Goal: Transaction & Acquisition: Purchase product/service

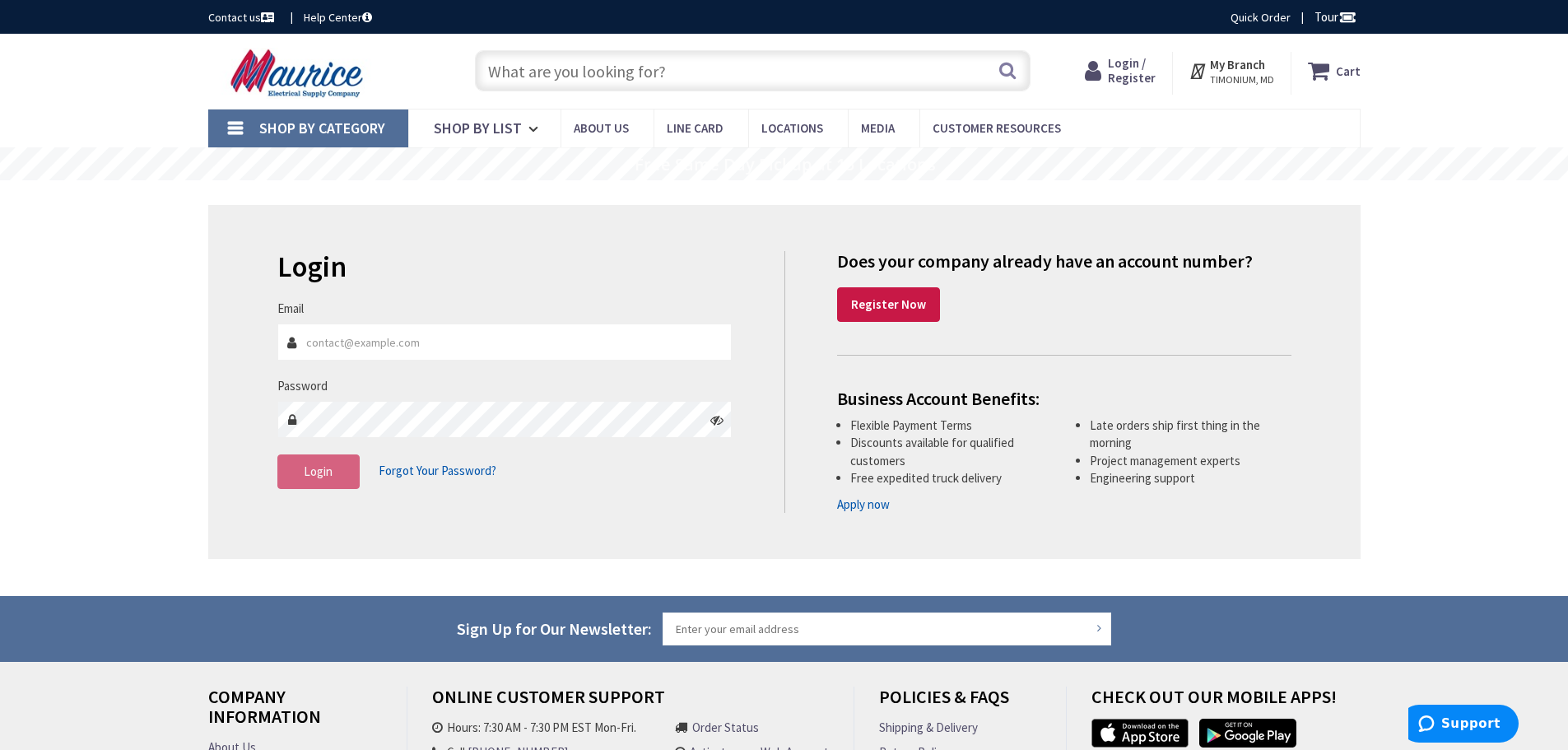
click at [335, 341] on input "Email" at bounding box center [505, 342] width 455 height 37
type input "N"
type input "[EMAIL_ADDRESS][DOMAIN_NAME]"
click at [310, 465] on span "Login" at bounding box center [318, 472] width 28 height 16
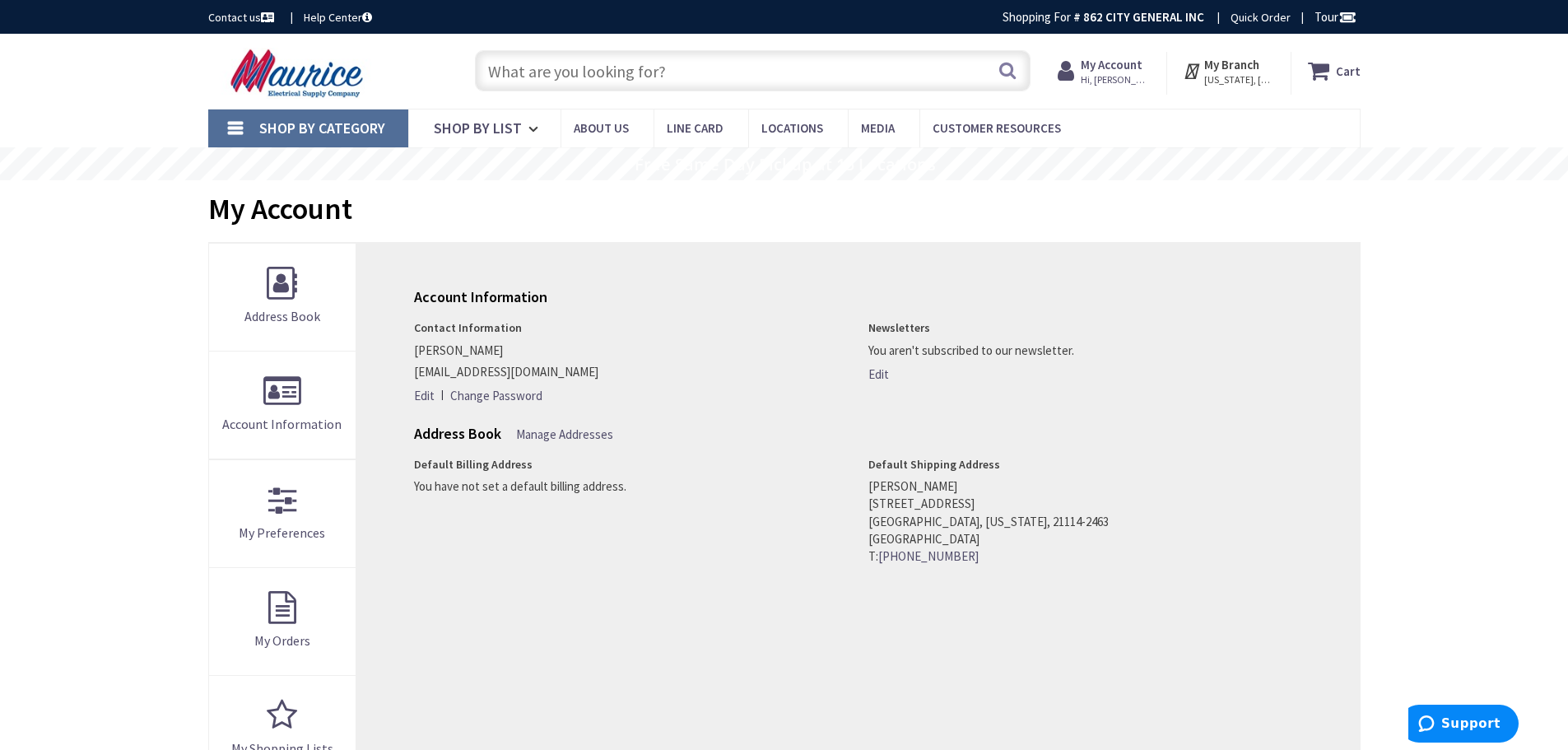
drag, startPoint x: 0, startPoint y: 0, endPoint x: 575, endPoint y: 71, distance: 579.4
click at [575, 71] on input "text" at bounding box center [752, 71] width 555 height 41
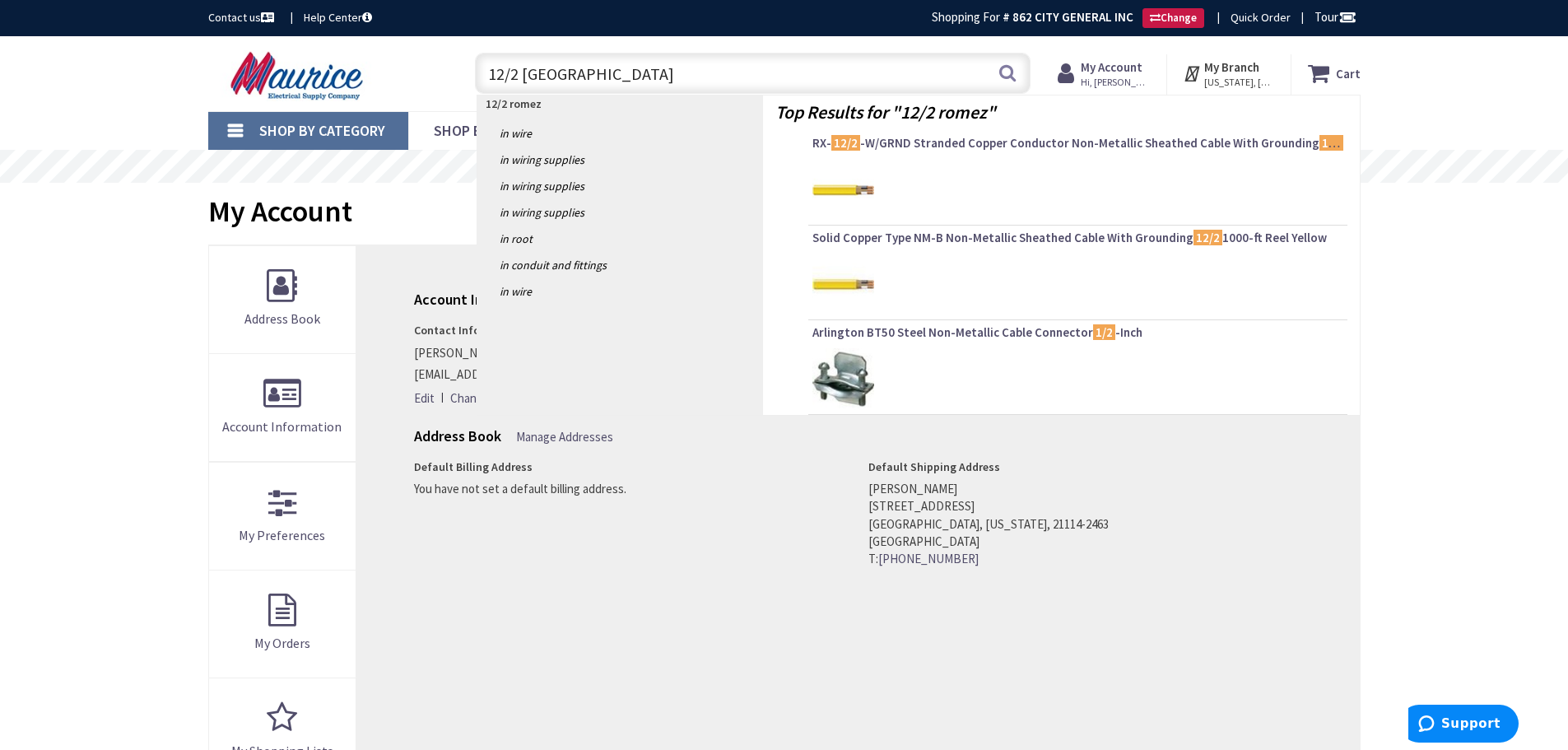
type input "12/2 romex"
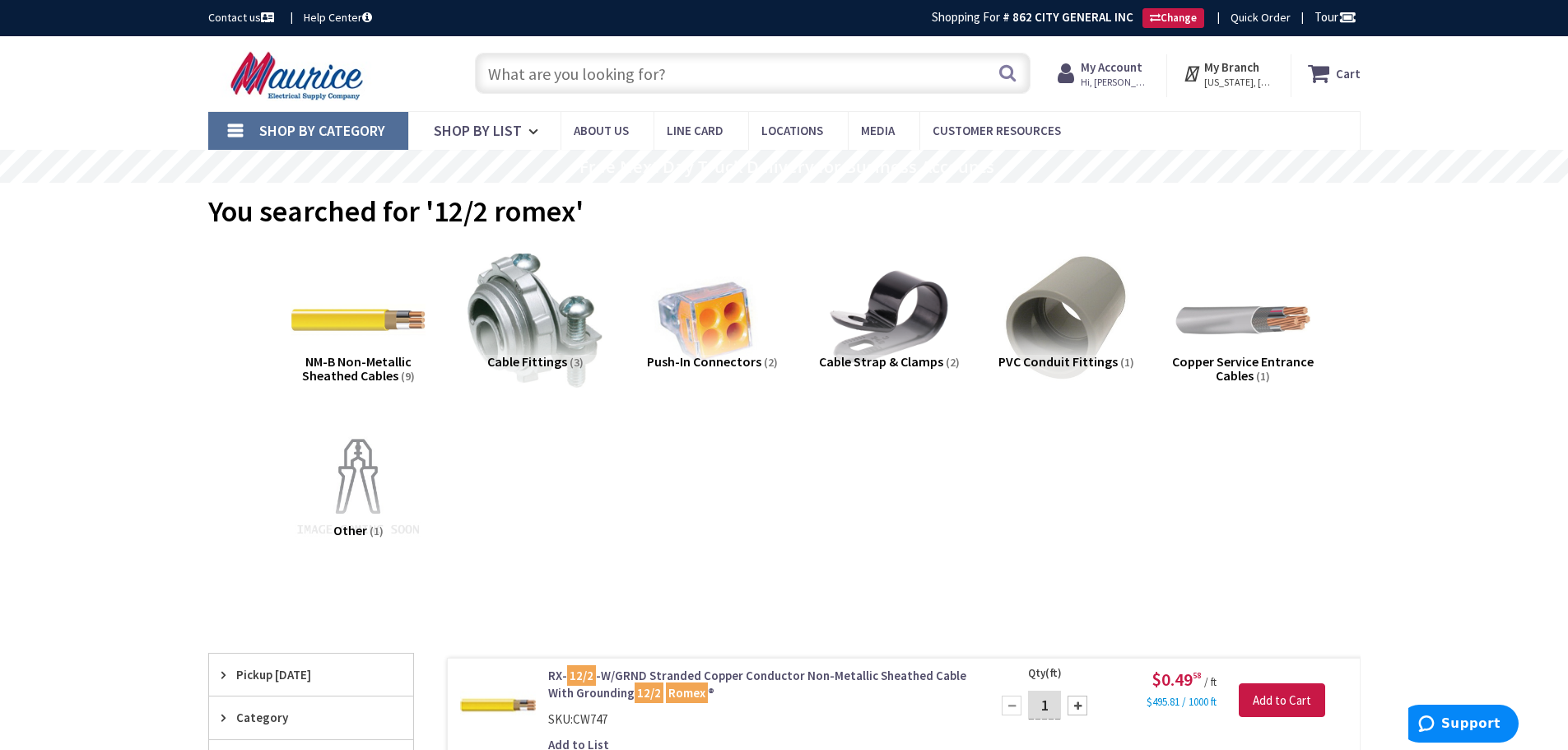
click at [590, 80] on input "text" at bounding box center [752, 73] width 555 height 41
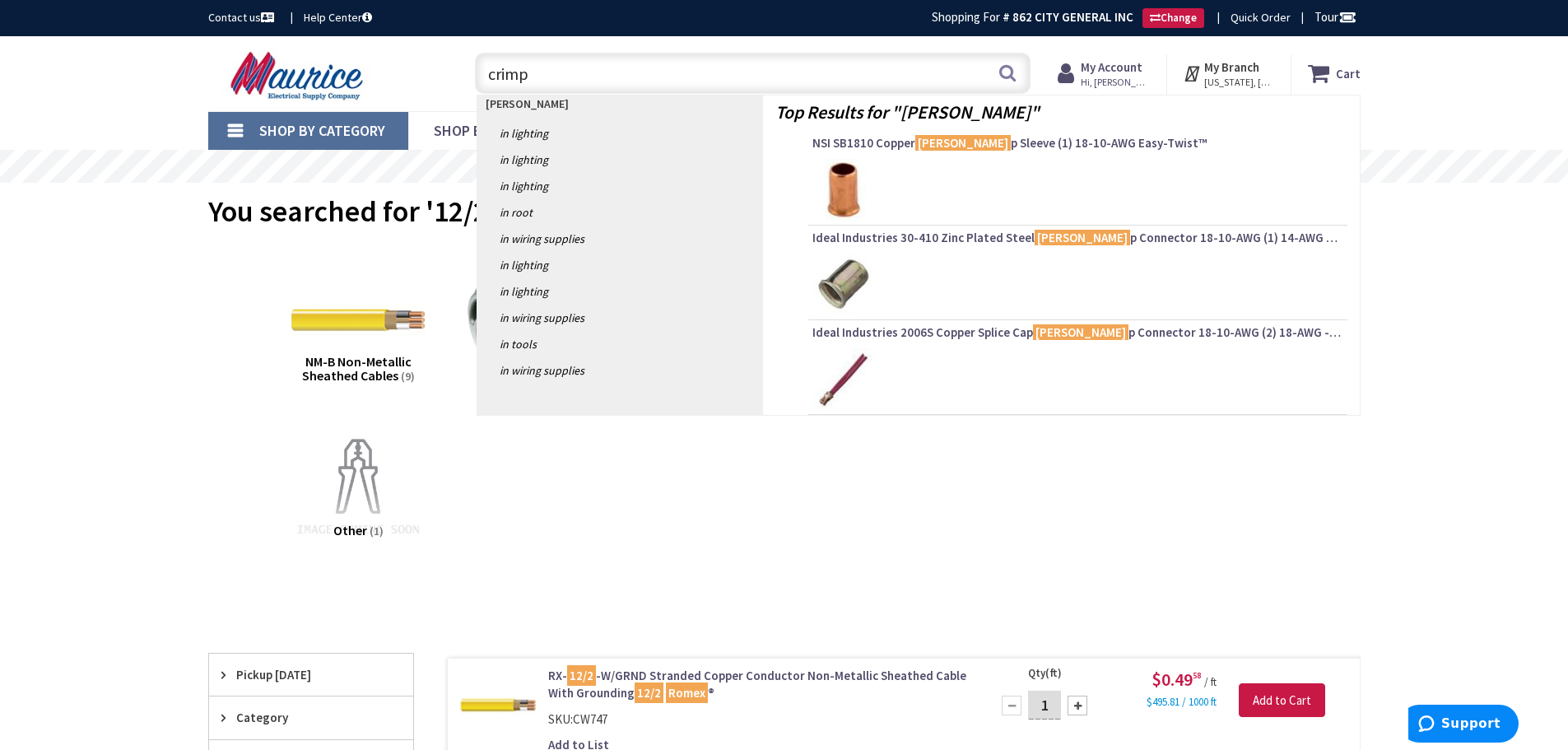
type input "crimps"
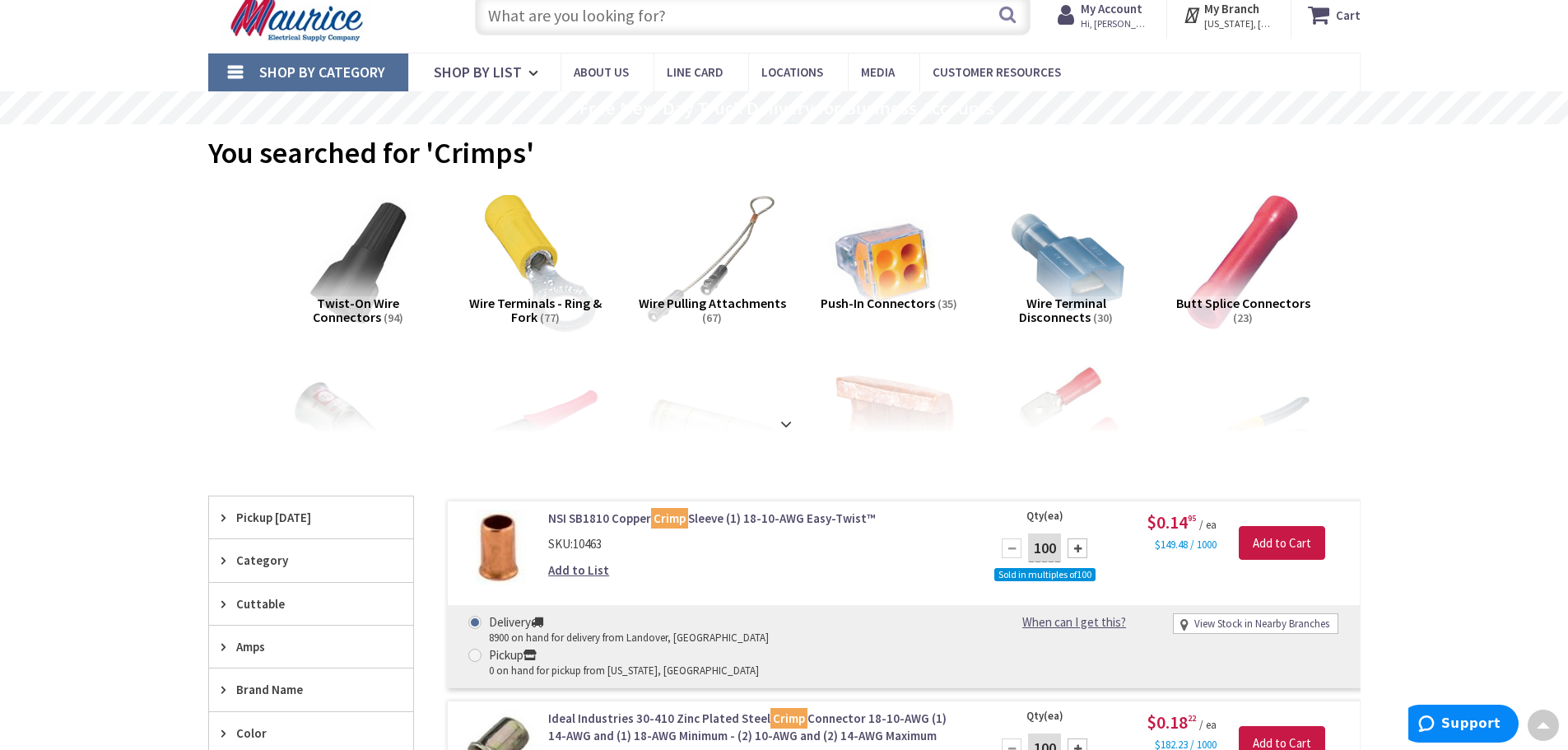
scroll to position [58, 0]
click at [514, 19] on input "text" at bounding box center [752, 15] width 555 height 41
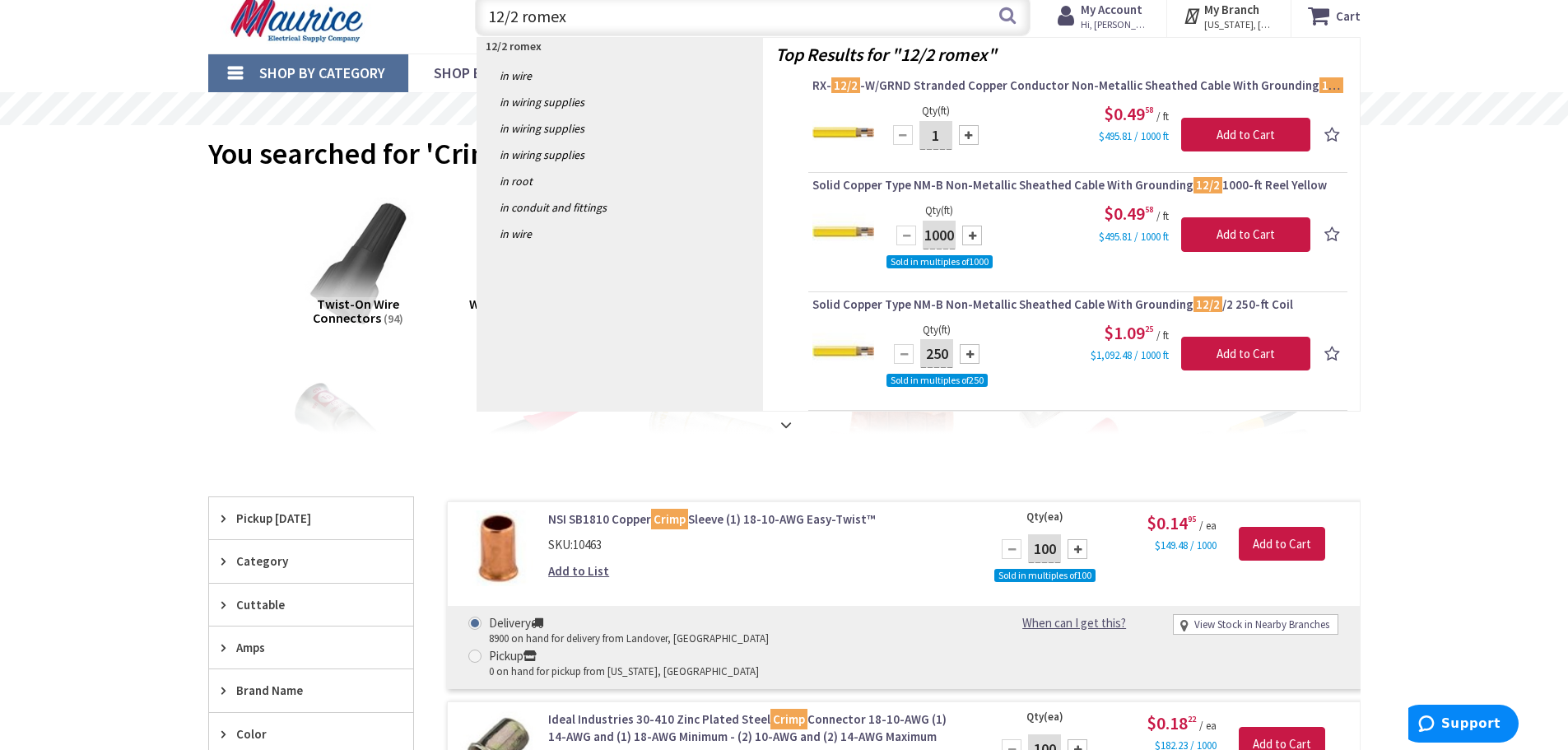
drag, startPoint x: 563, startPoint y: 20, endPoint x: 523, endPoint y: 20, distance: 40.0
click at [523, 20] on input "12/2 romex" at bounding box center [752, 15] width 555 height 41
type input "12/2 mc"
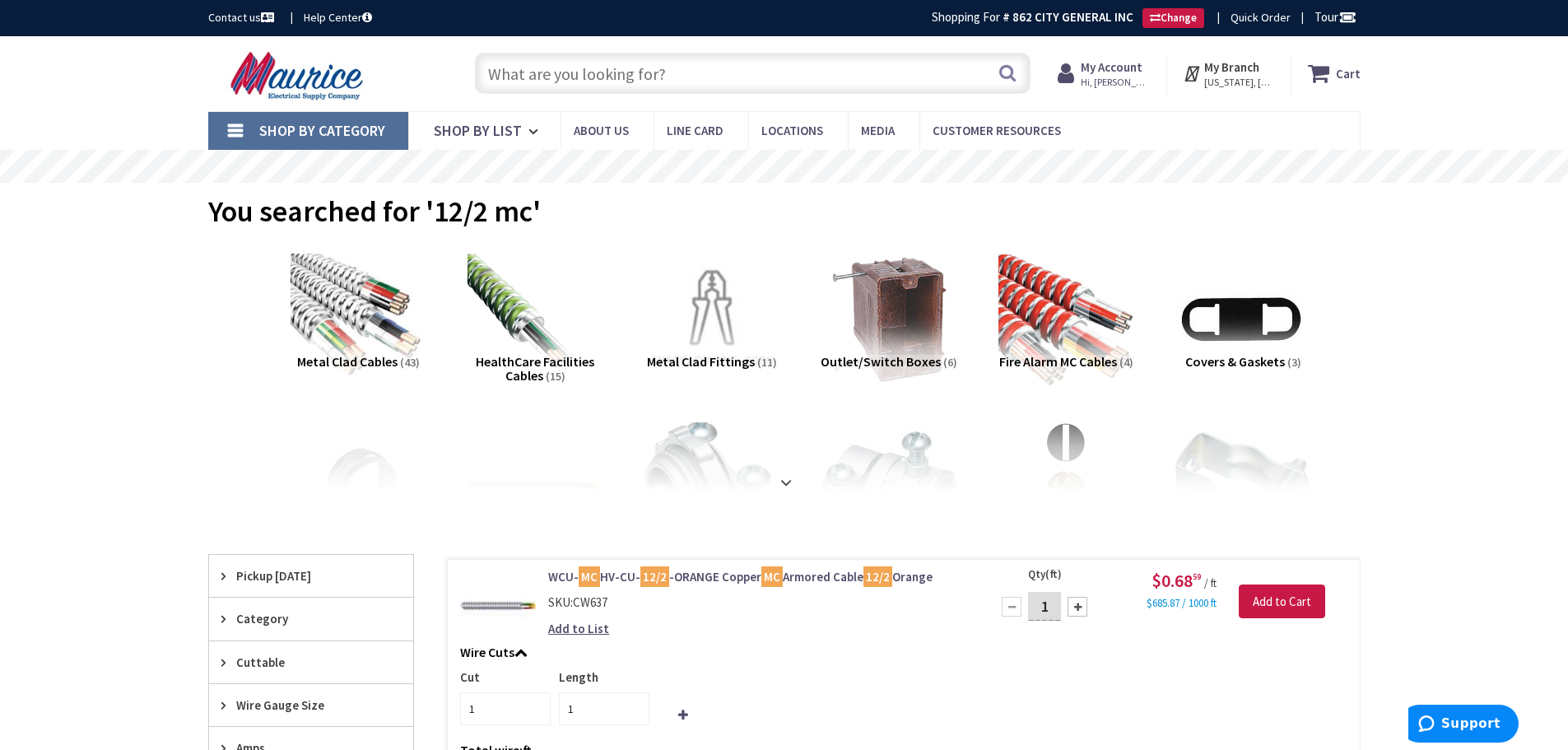
click at [1107, 73] on strong "My Account" at bounding box center [1110, 68] width 61 height 16
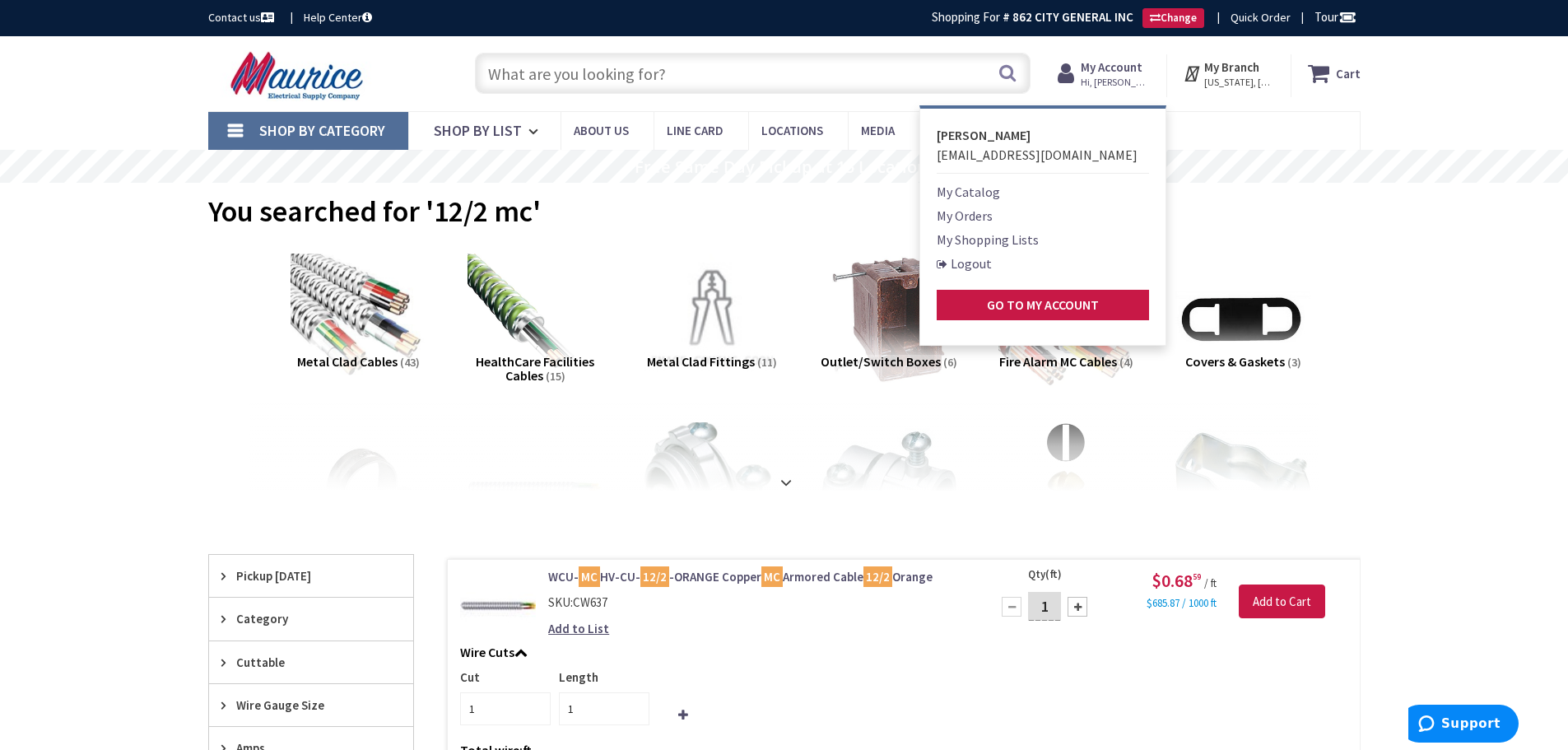
click at [974, 214] on link "My Orders" at bounding box center [964, 216] width 56 height 20
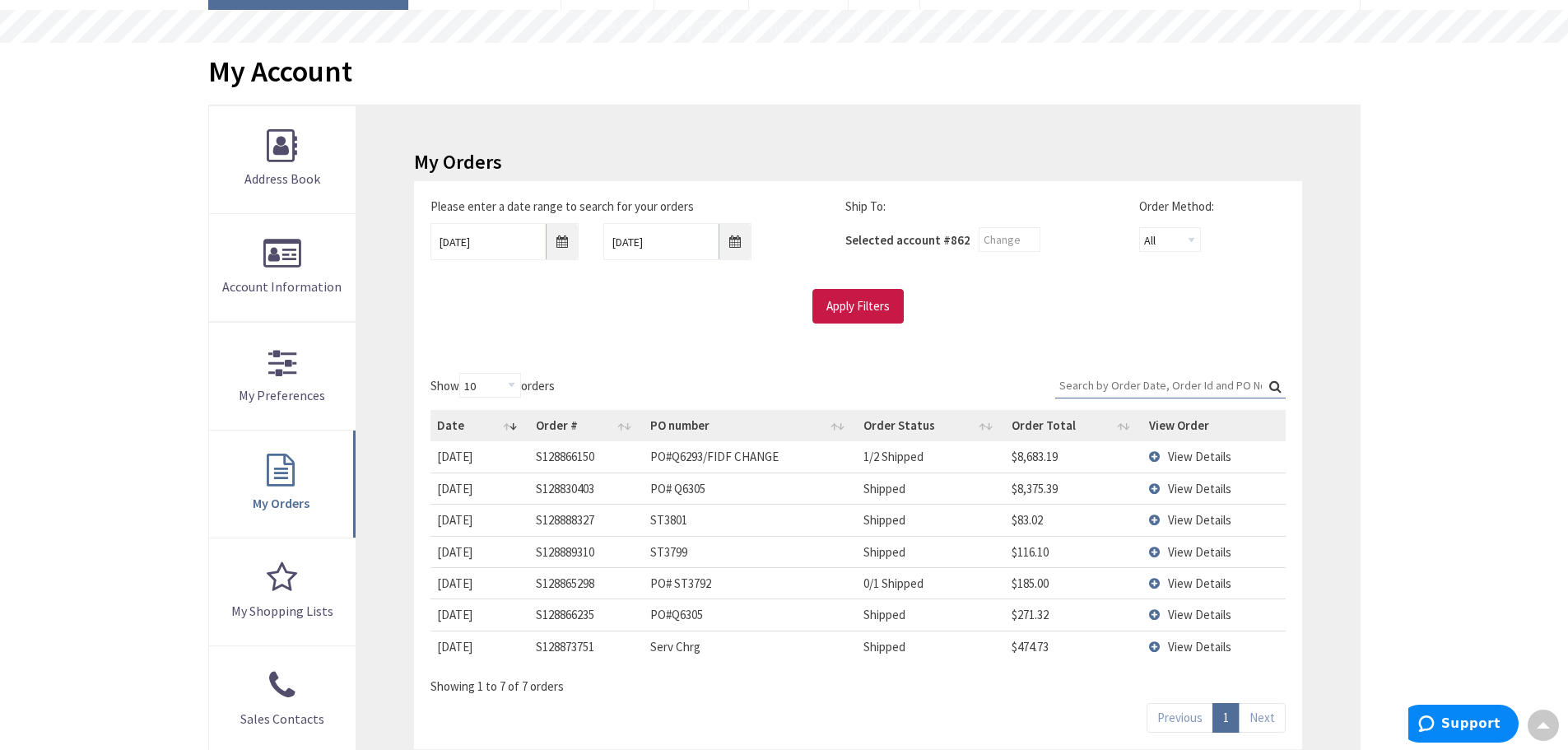
scroll to position [140, 0]
click at [1150, 384] on input "Search:" at bounding box center [1170, 386] width 230 height 25
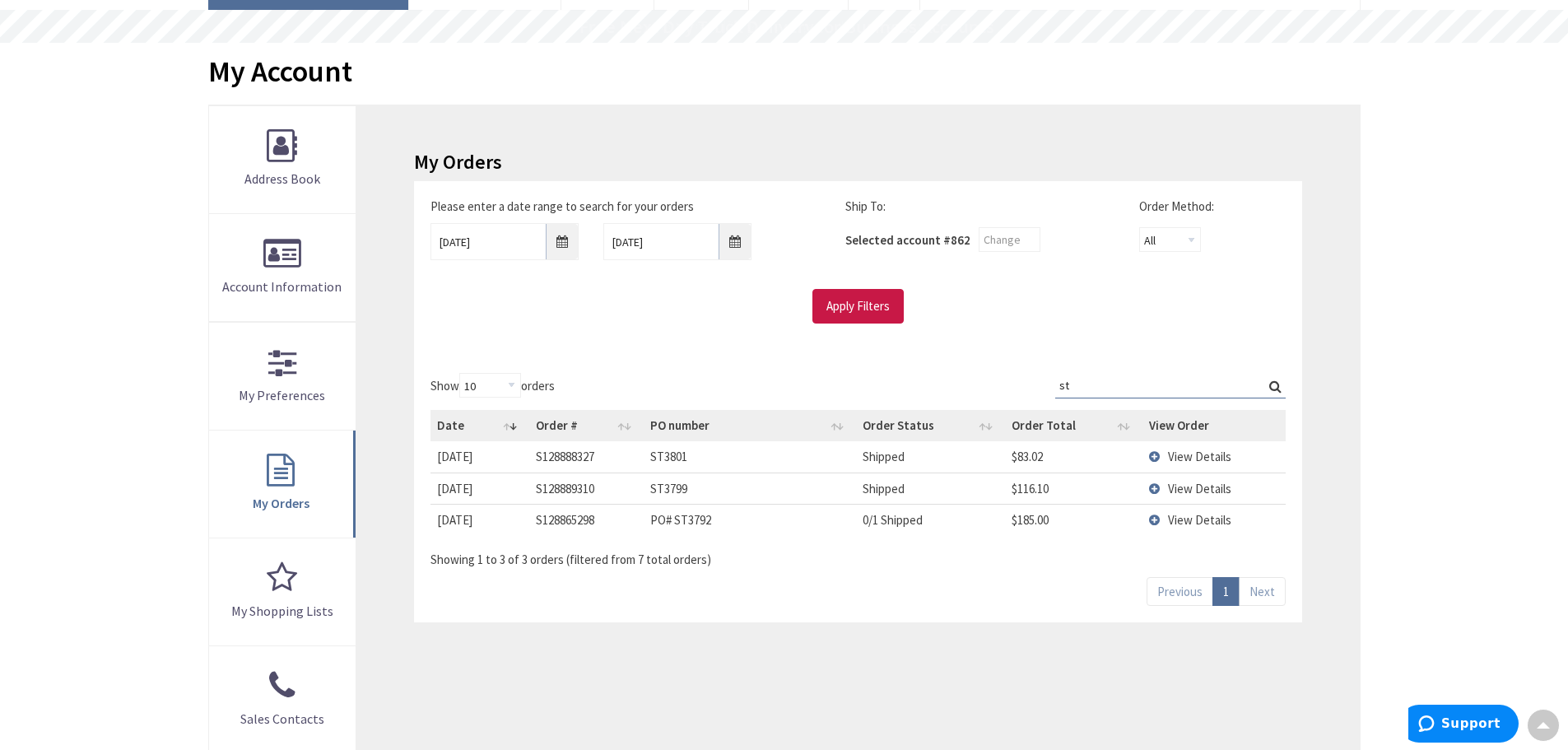
type input "s"
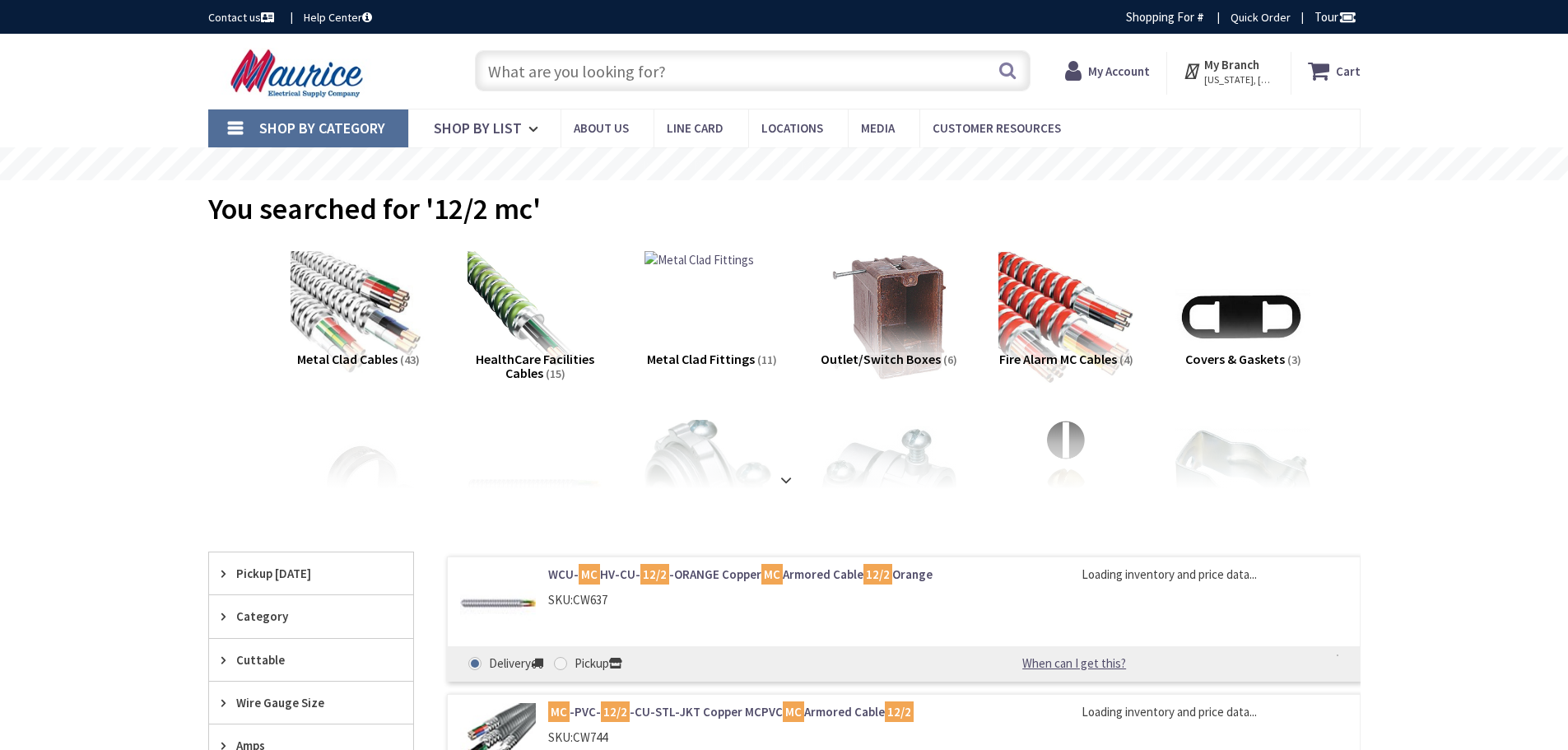
click at [604, 73] on input "text" at bounding box center [752, 71] width 555 height 41
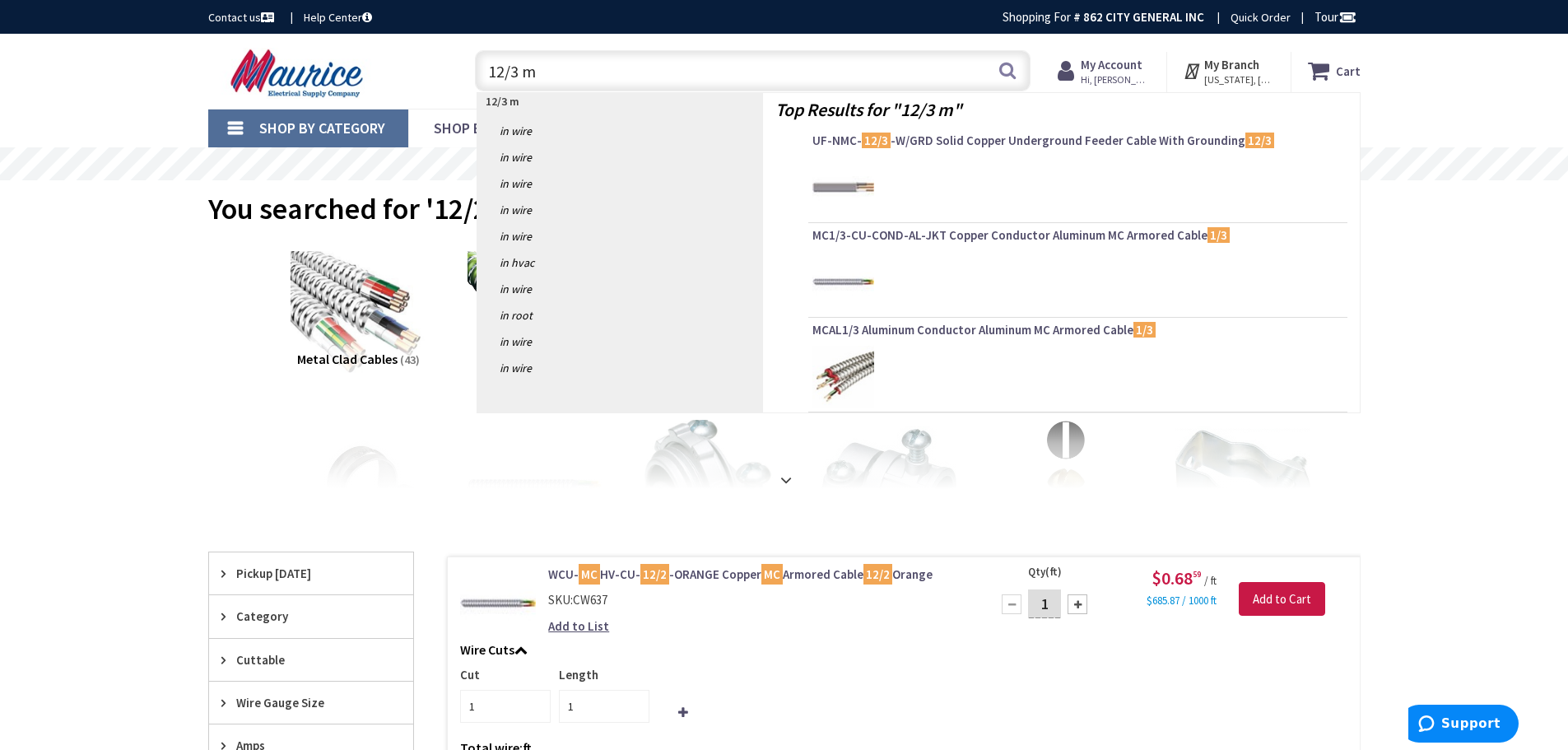
type input "12/3 mc"
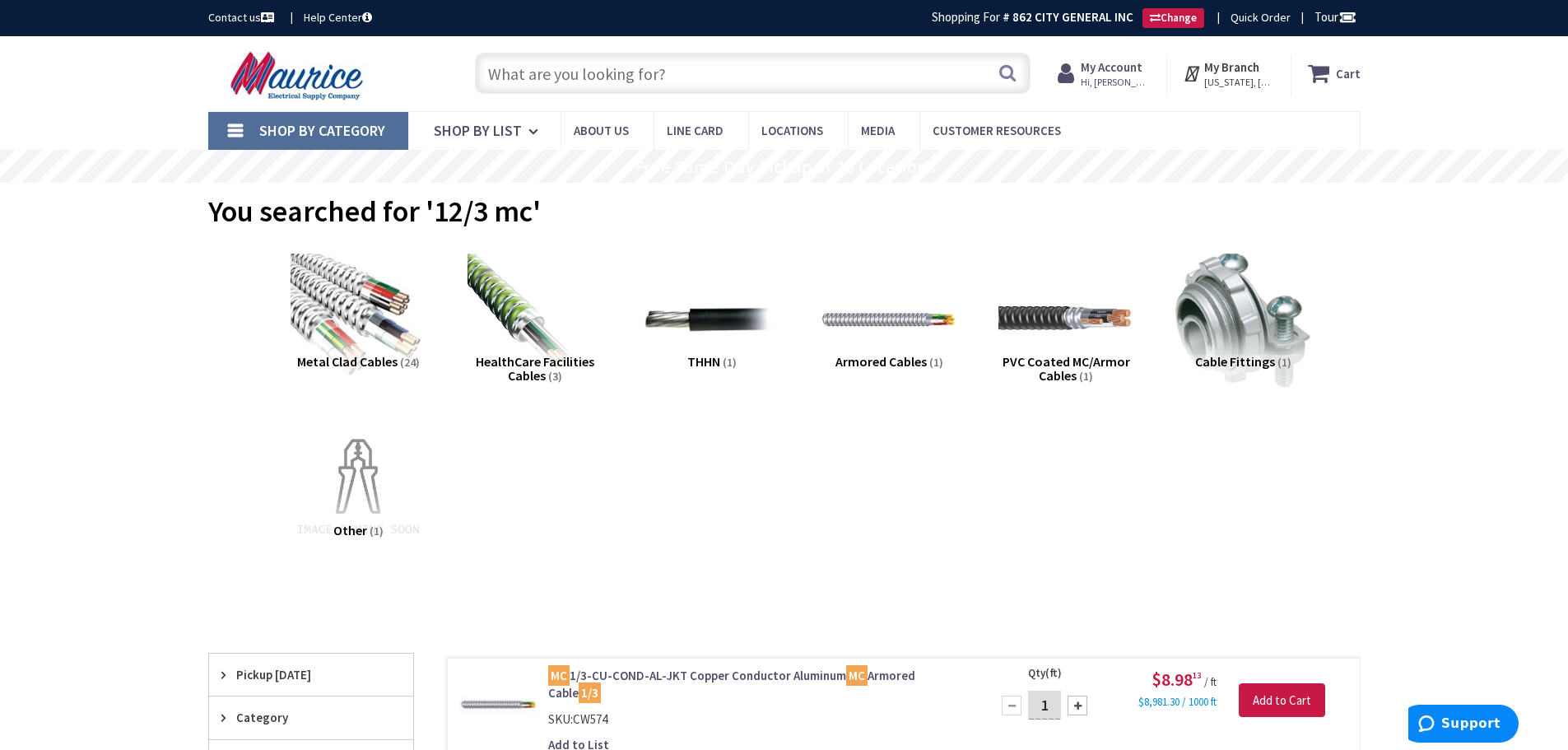
click at [573, 83] on input "text" at bounding box center [752, 73] width 555 height 41
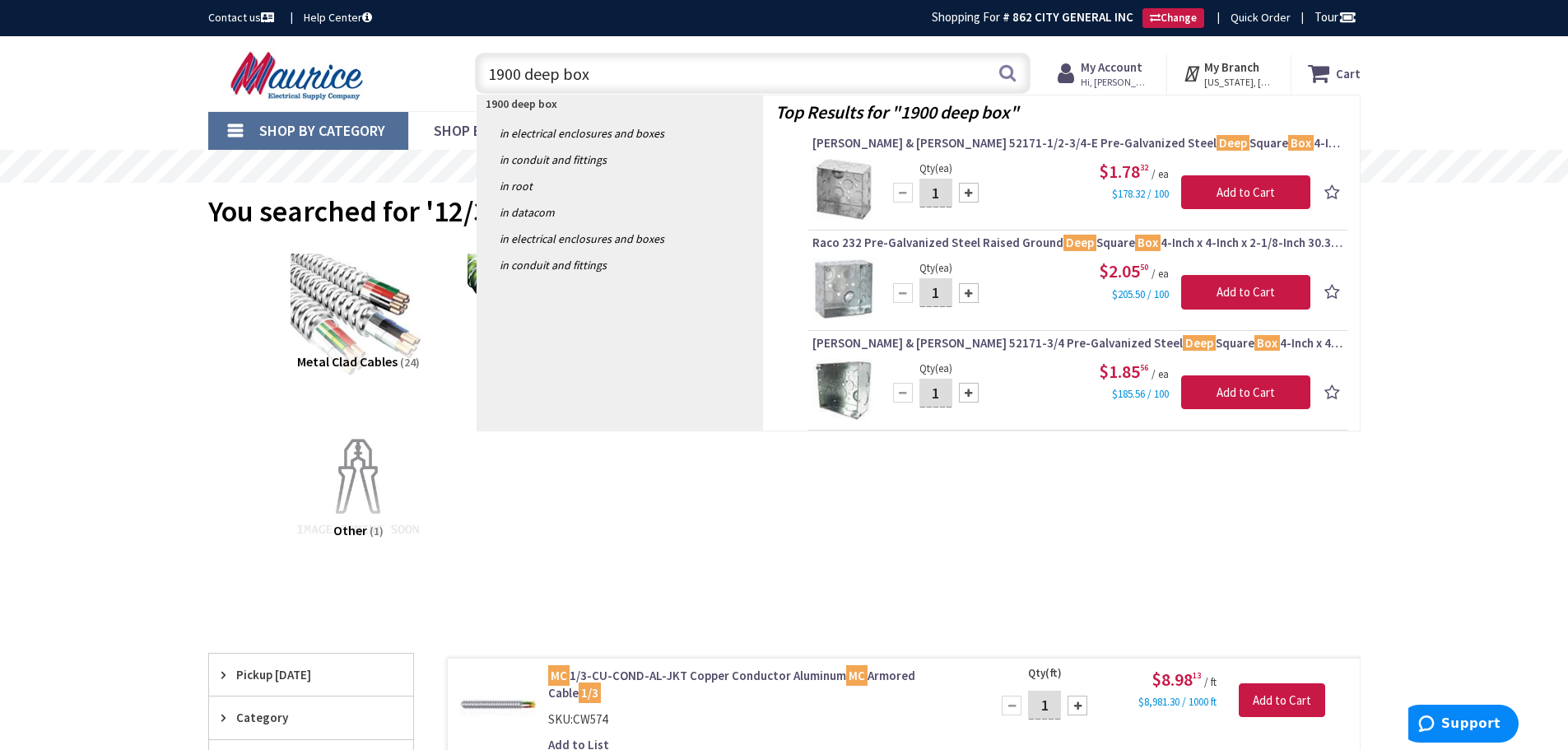
drag, startPoint x: 589, startPoint y: 75, endPoint x: 526, endPoint y: 80, distance: 63.2
click at [526, 80] on input "1900 deep box" at bounding box center [752, 73] width 555 height 41
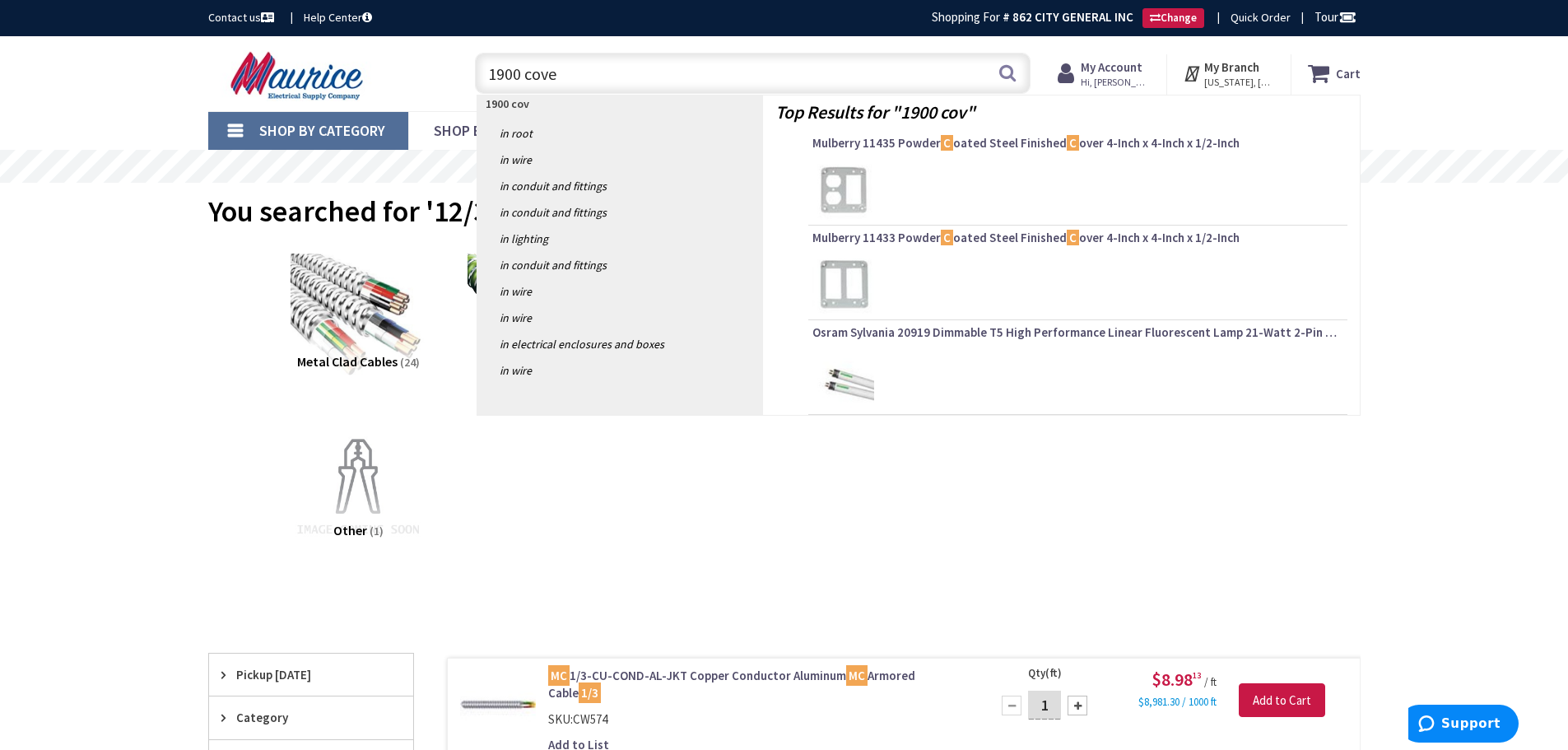
type input "1900 cover"
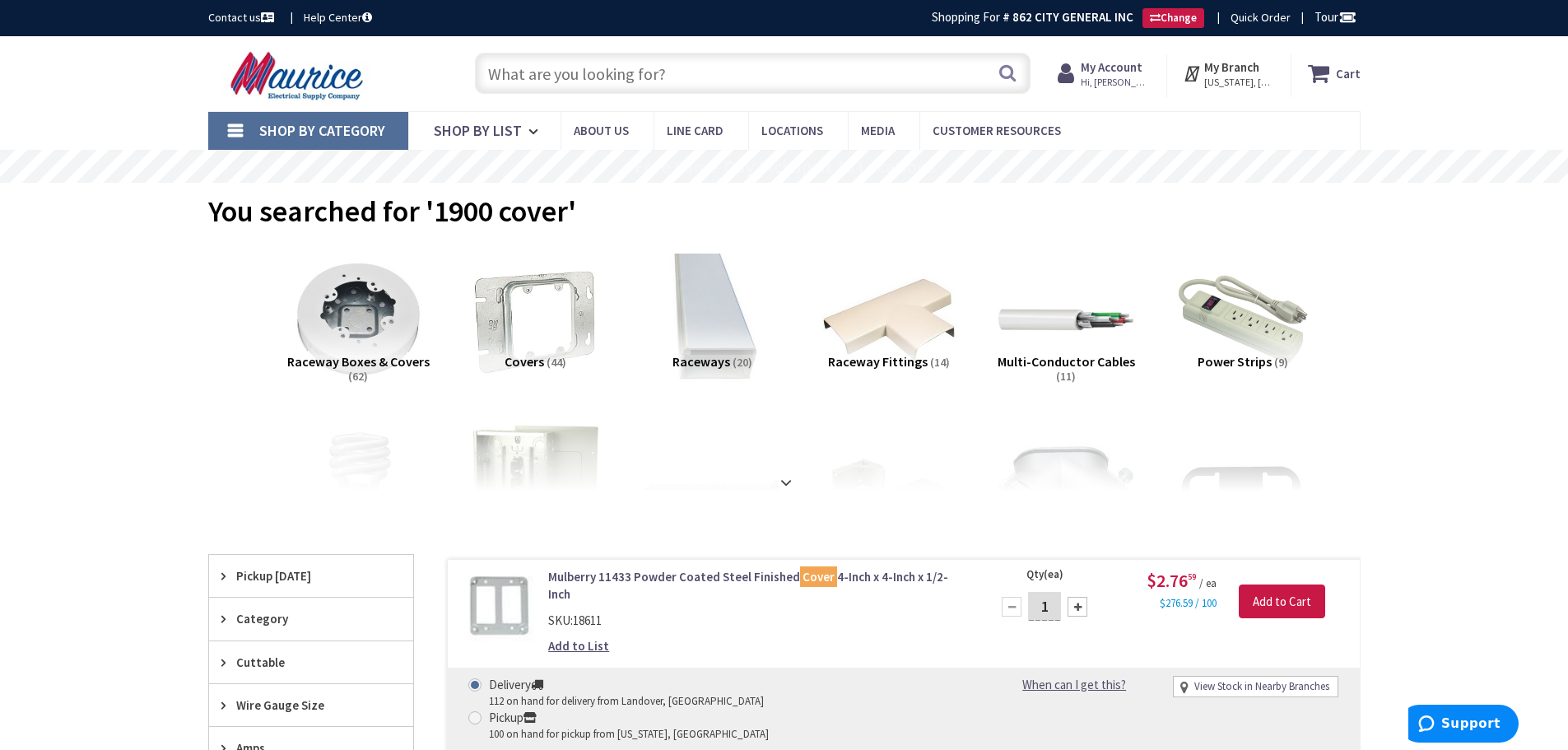
click at [544, 84] on input "text" at bounding box center [752, 73] width 555 height 41
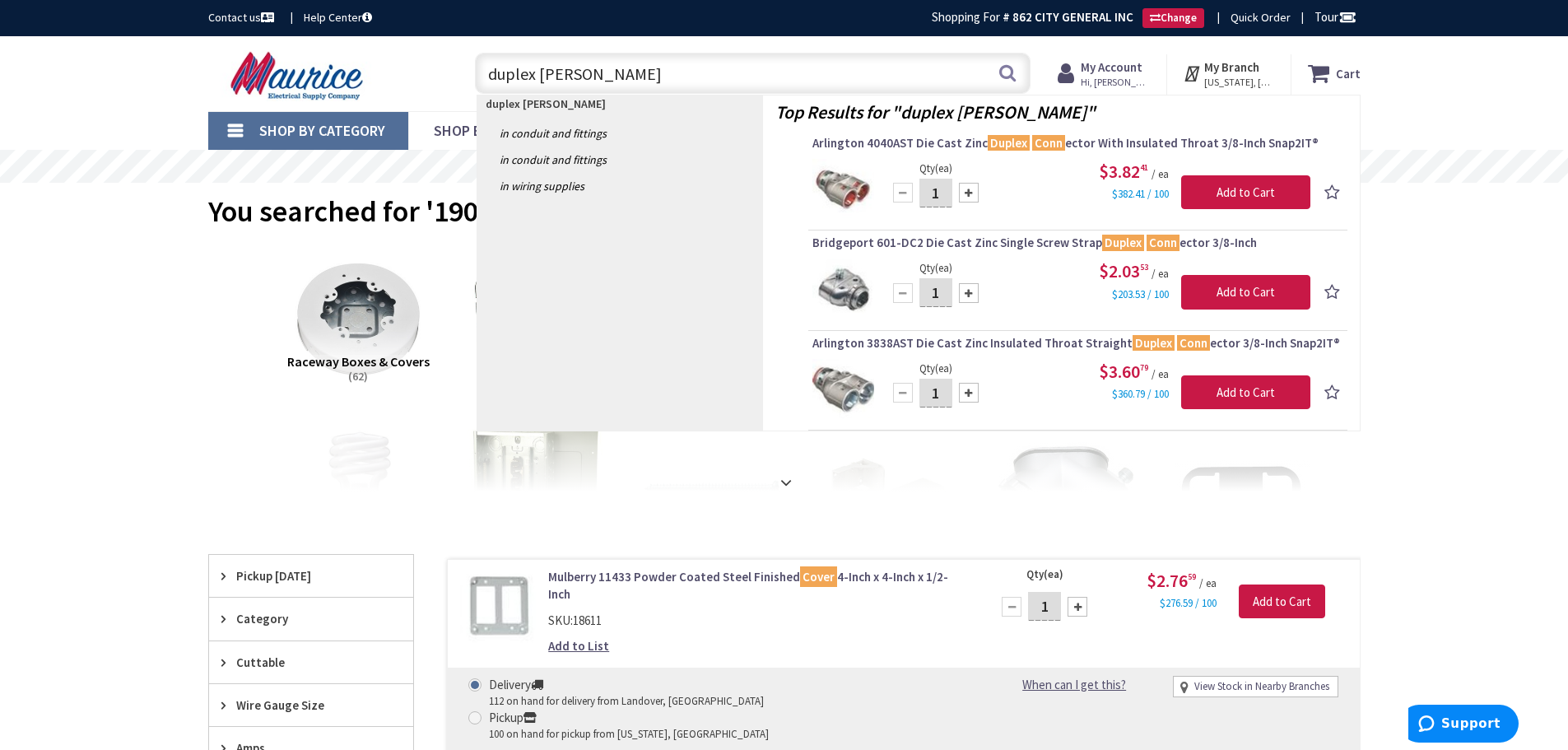
drag, startPoint x: 543, startPoint y: 83, endPoint x: 464, endPoint y: 87, distance: 79.1
click at [462, 87] on div "duplex mc conn duplex mc conn Search" at bounding box center [748, 72] width 588 height 52
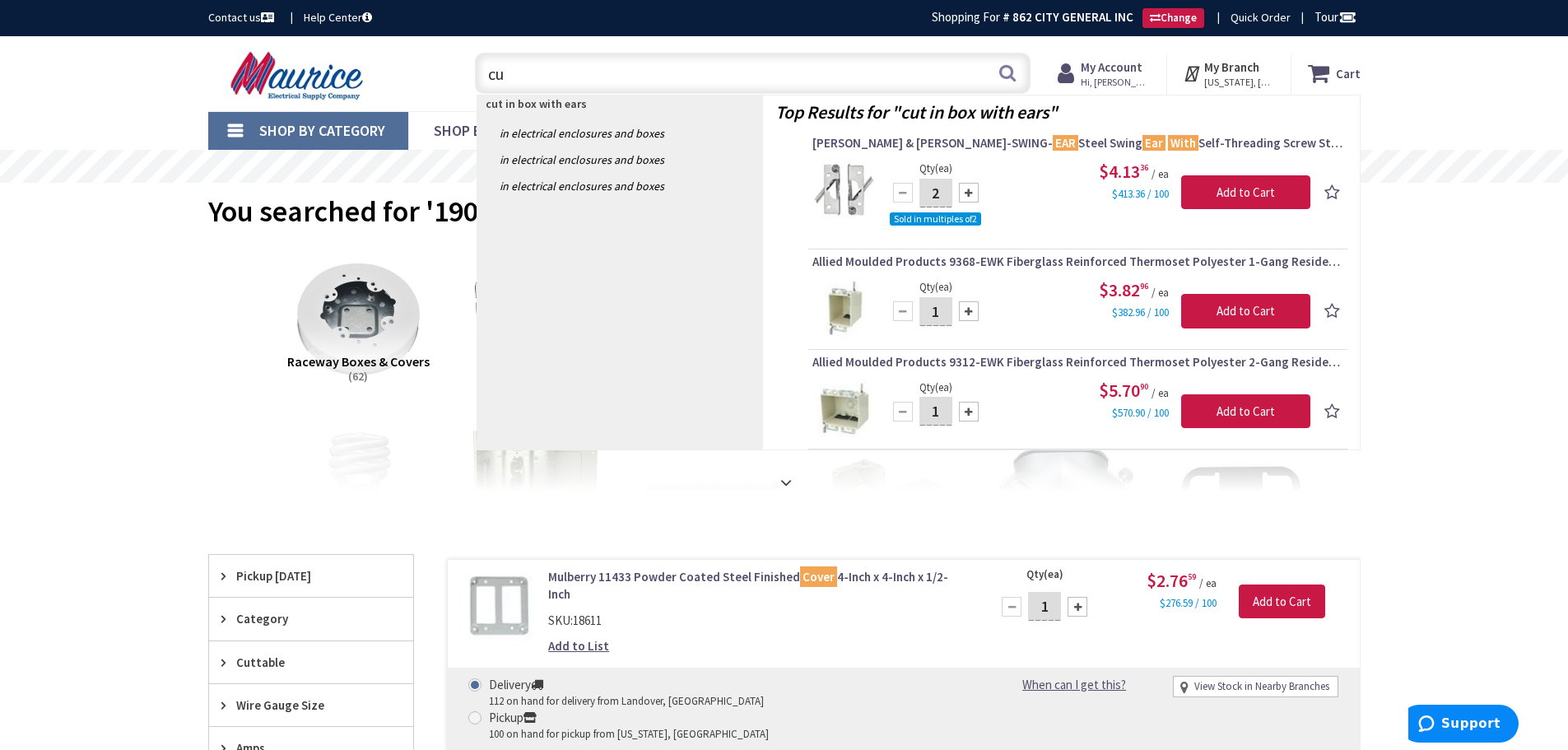
type input "c"
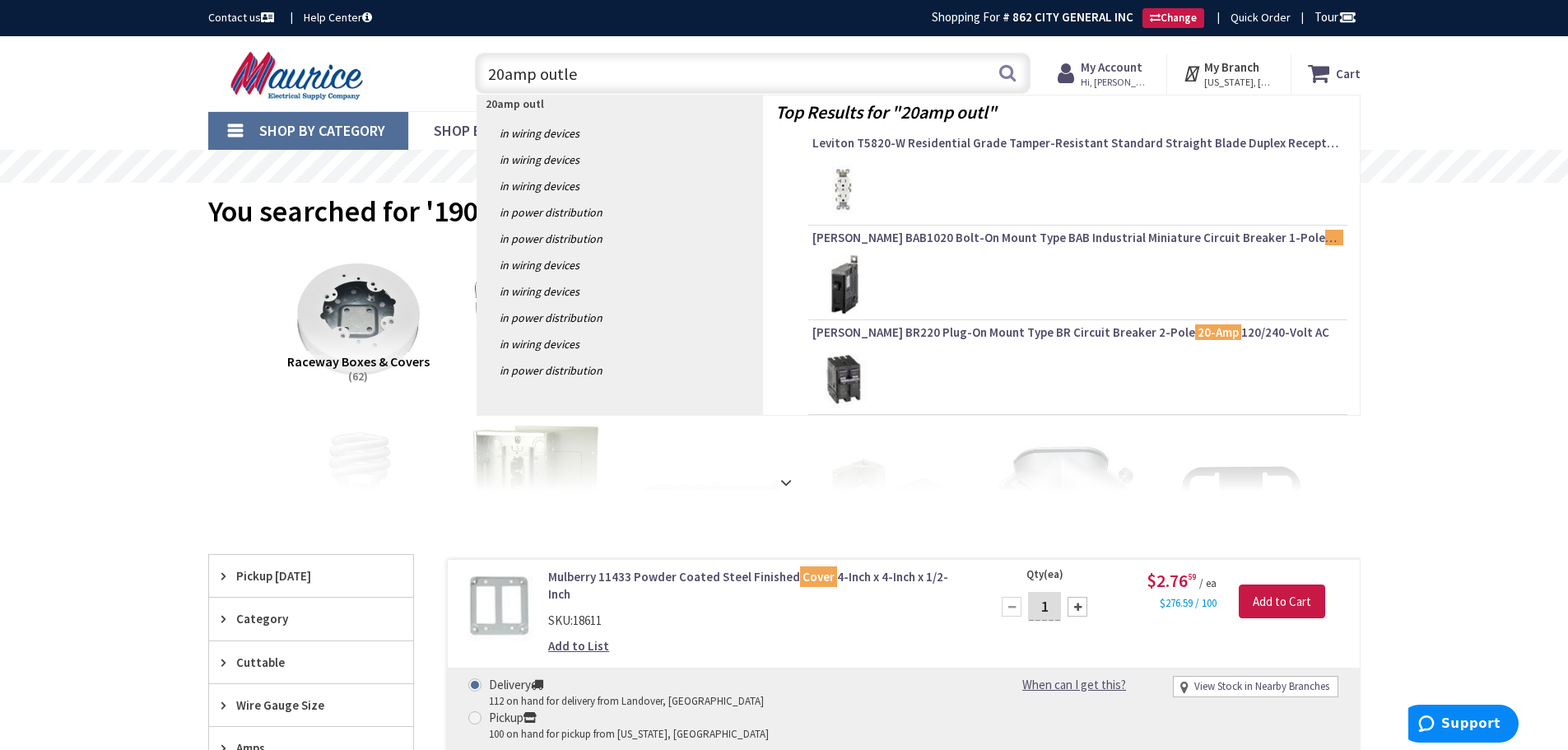
type input "20amp outlet"
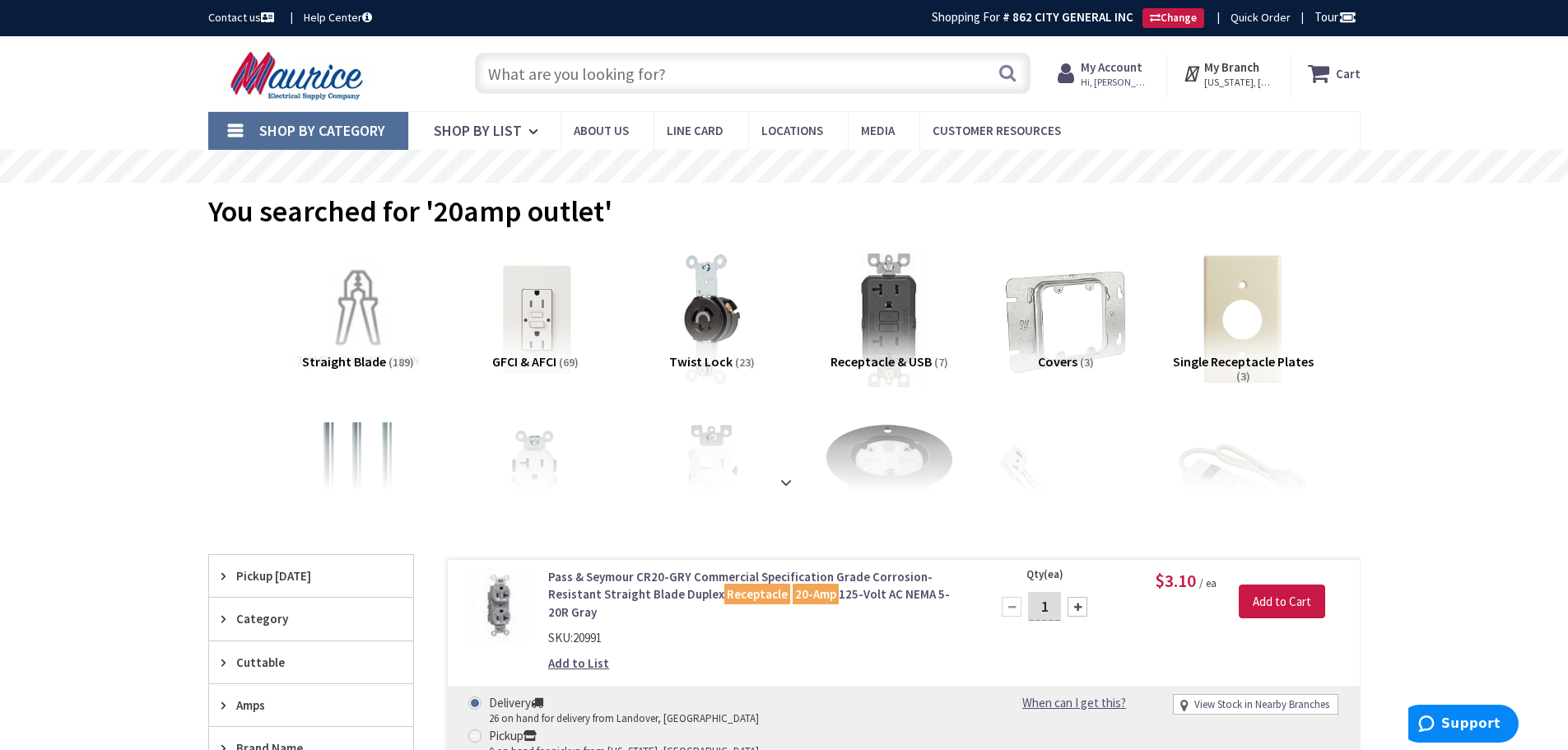
click at [533, 73] on input "text" at bounding box center [752, 73] width 555 height 41
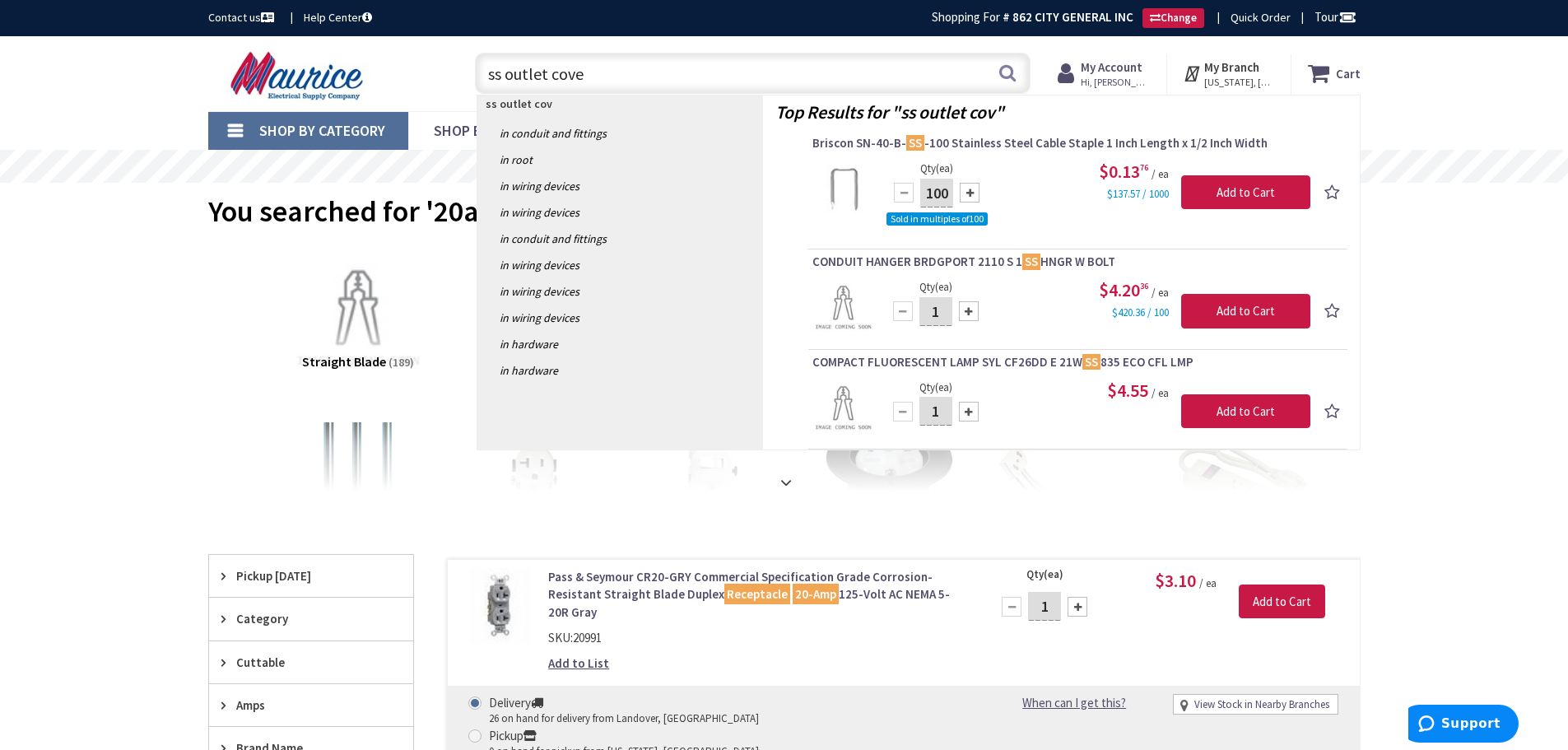
type input "ss outlet cover"
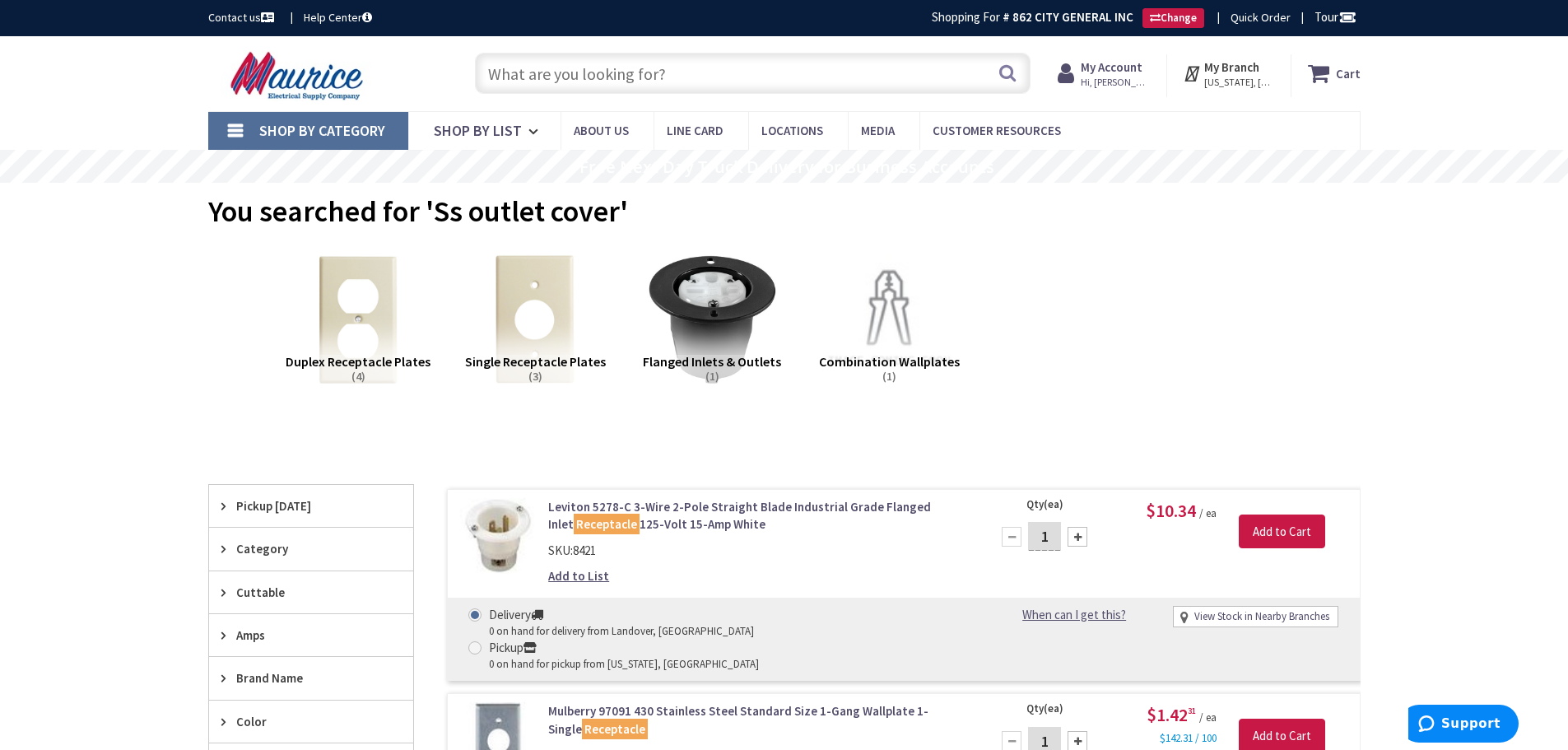
click at [560, 84] on input "text" at bounding box center [752, 73] width 555 height 41
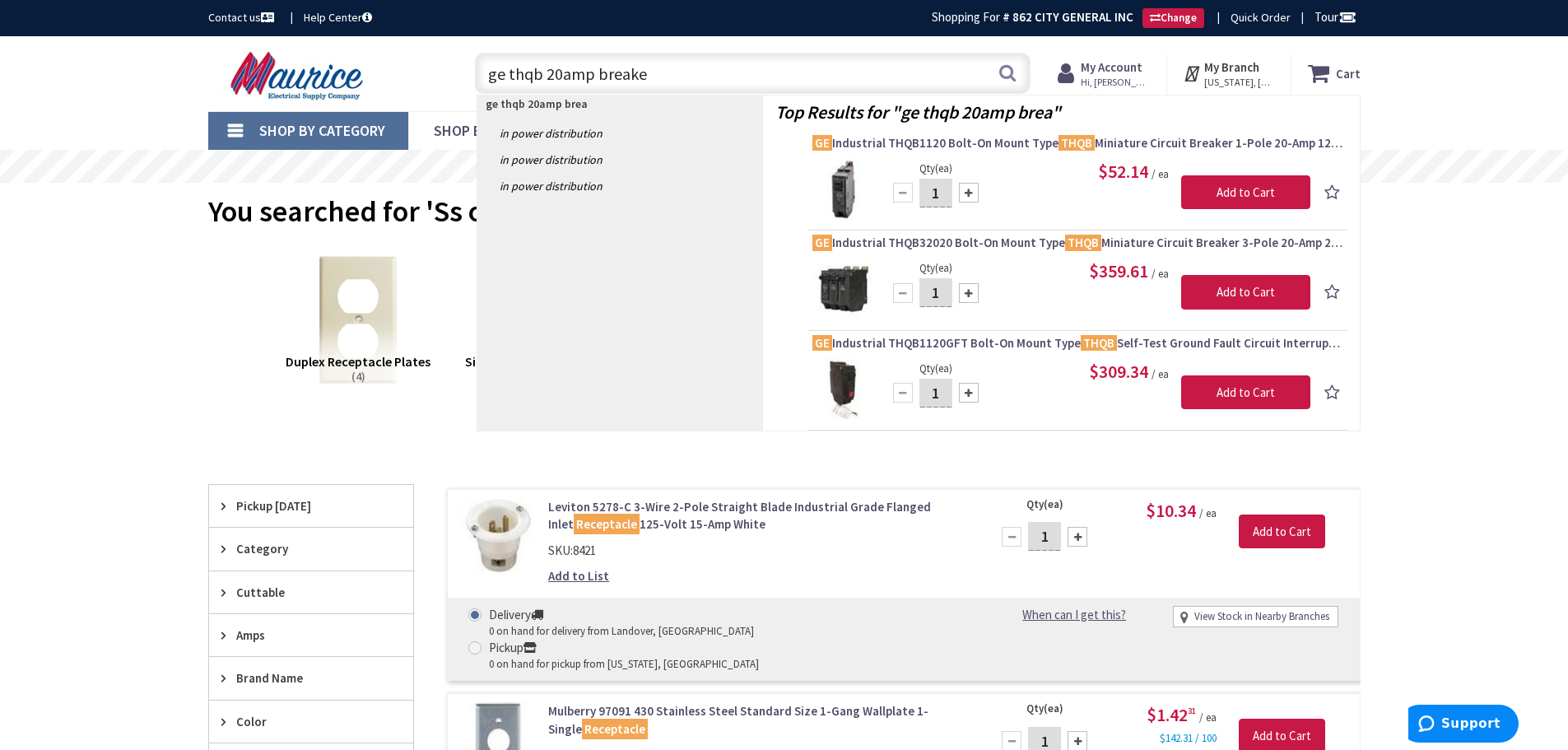
type input "ge thqb 20amp breaker"
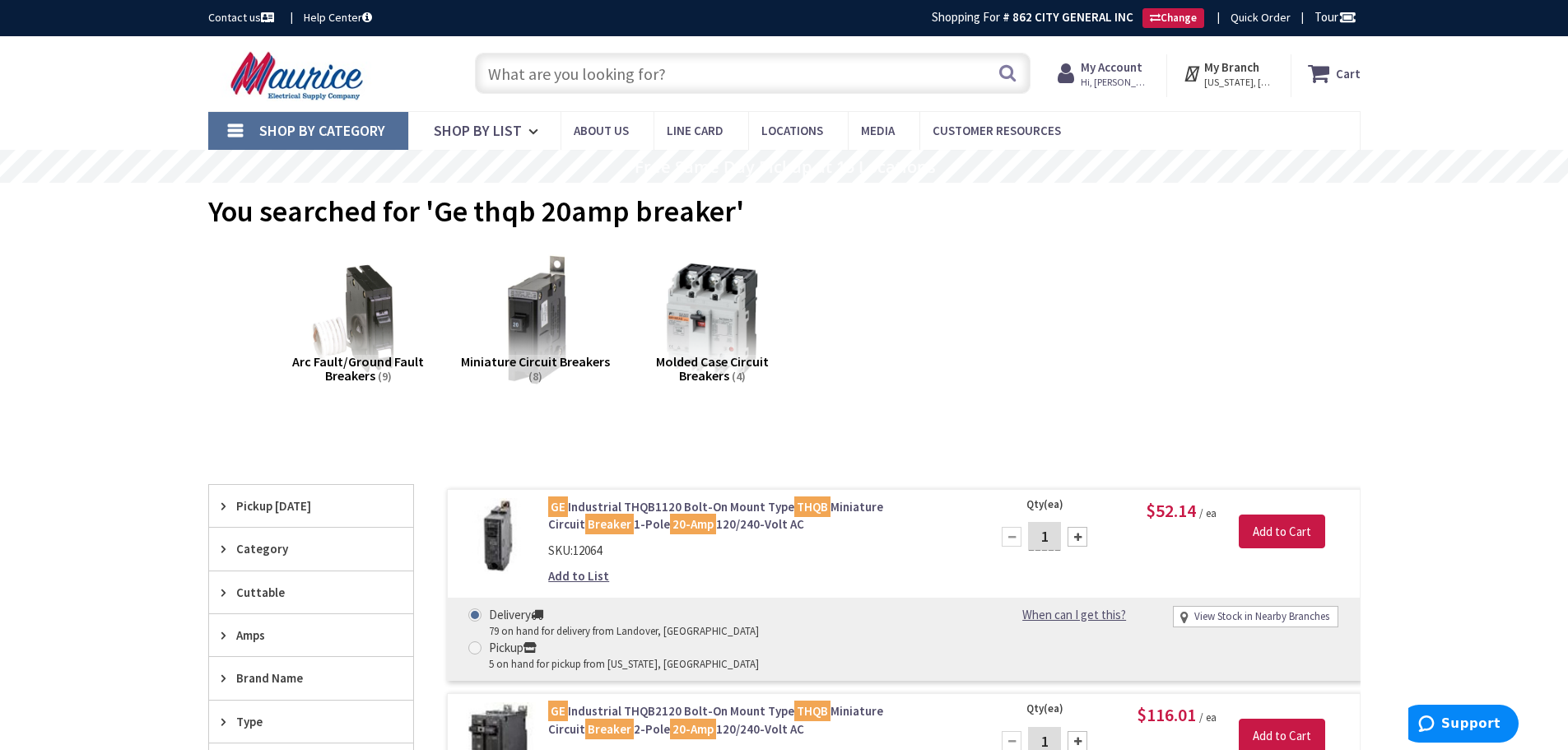
click at [539, 81] on input "text" at bounding box center [752, 73] width 555 height 41
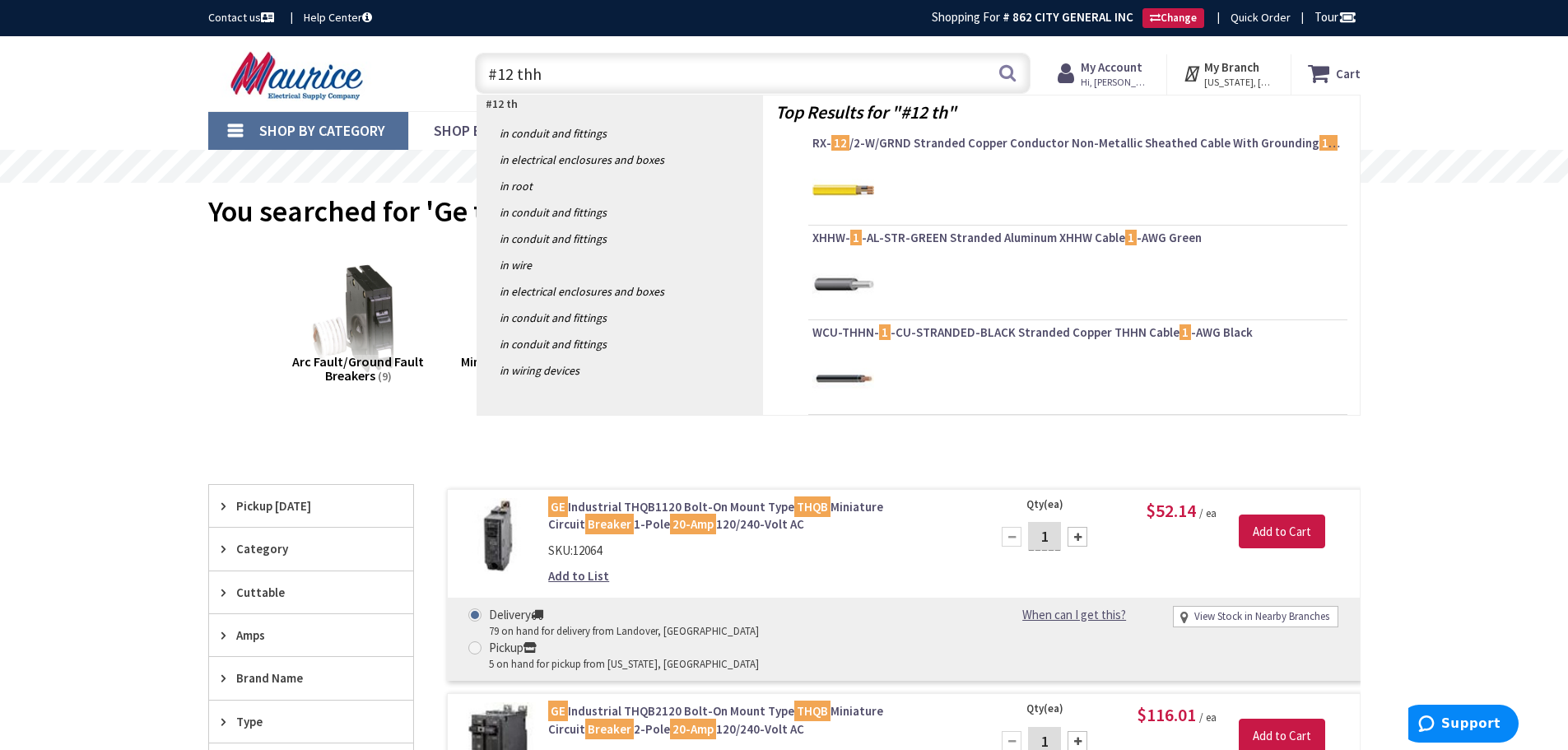
type input "#12 thhn"
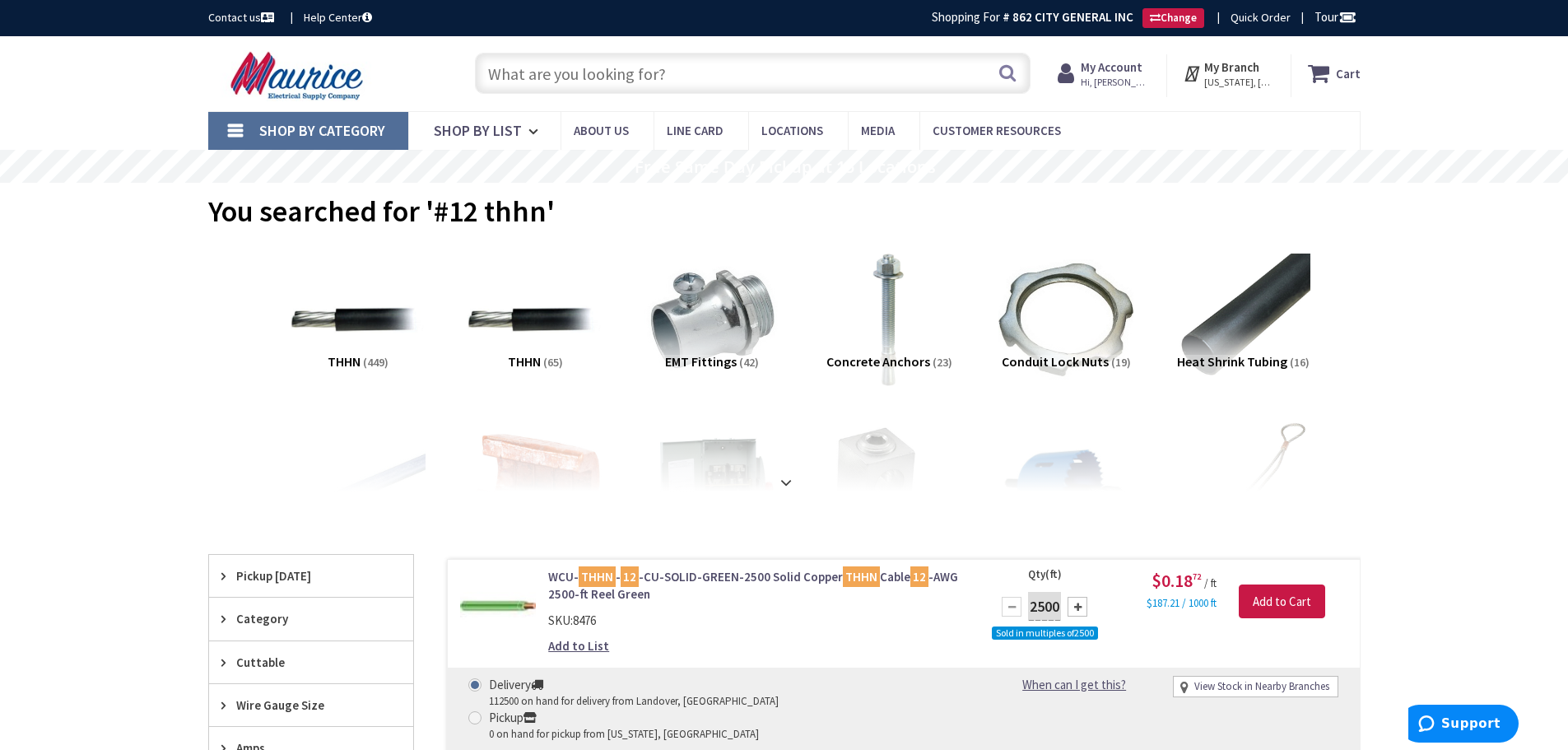
click at [614, 89] on input "text" at bounding box center [752, 73] width 555 height 41
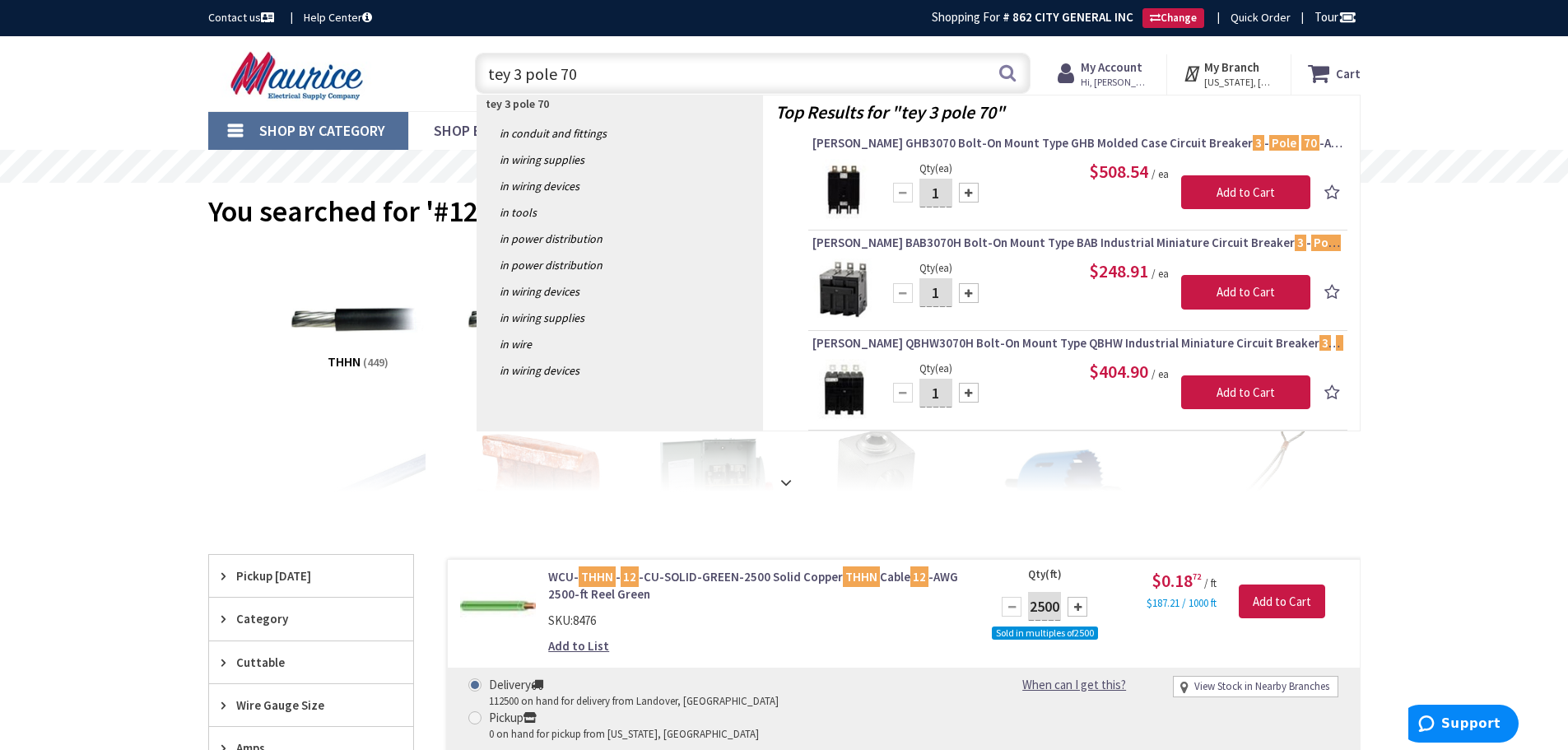
type input "tey 3 pole 70"
